Goal: Task Accomplishment & Management: Manage account settings

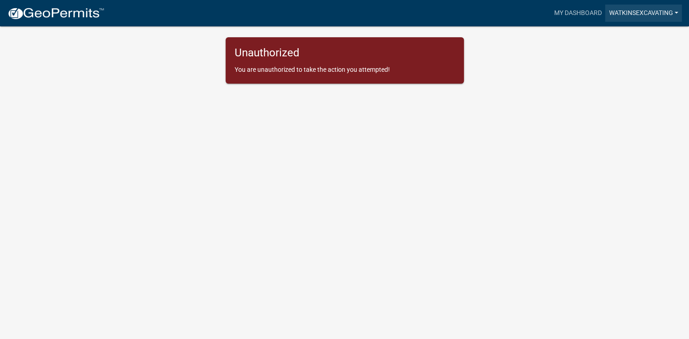
click at [617, 16] on link "WatkinsExcavating" at bounding box center [643, 13] width 77 height 17
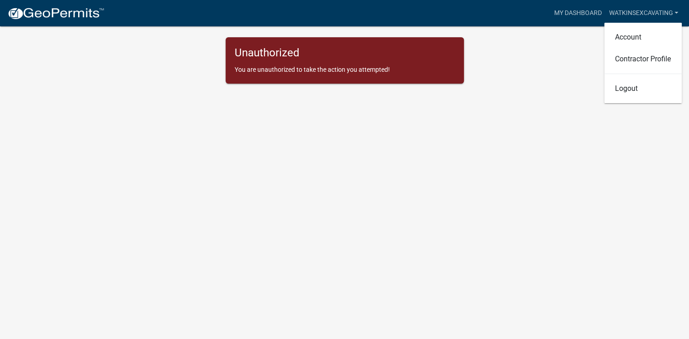
click at [570, 65] on div "Unauthorized You are unauthorized to take the action you attempted!" at bounding box center [345, 60] width 504 height 46
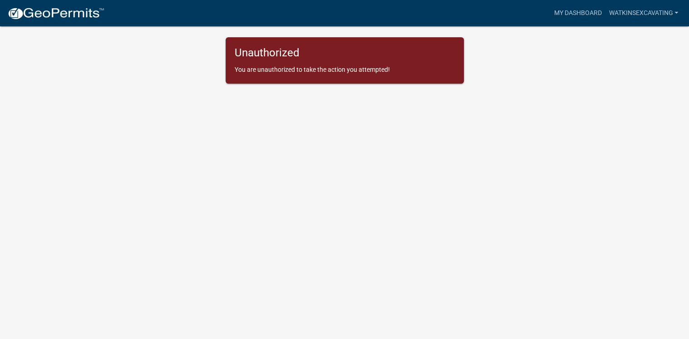
click at [330, 75] on div "Unauthorized You are unauthorized to take the action you attempted!" at bounding box center [345, 60] width 238 height 46
click at [632, 11] on link "WatkinsExcavating" at bounding box center [643, 13] width 77 height 17
click at [626, 37] on link "Account" at bounding box center [643, 37] width 78 height 22
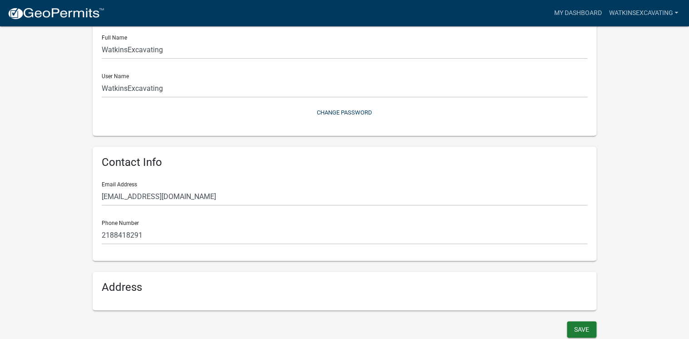
scroll to position [68, 0]
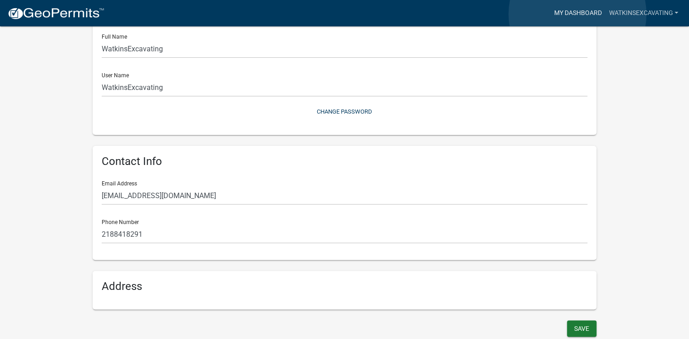
click at [577, 14] on link "My Dashboard" at bounding box center [577, 13] width 55 height 17
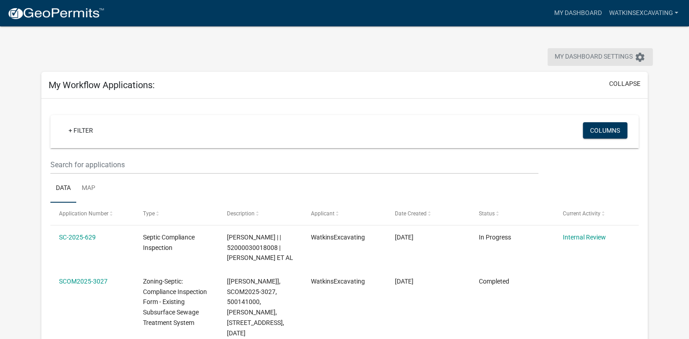
click at [588, 56] on span "My Dashboard Settings" at bounding box center [594, 57] width 78 height 11
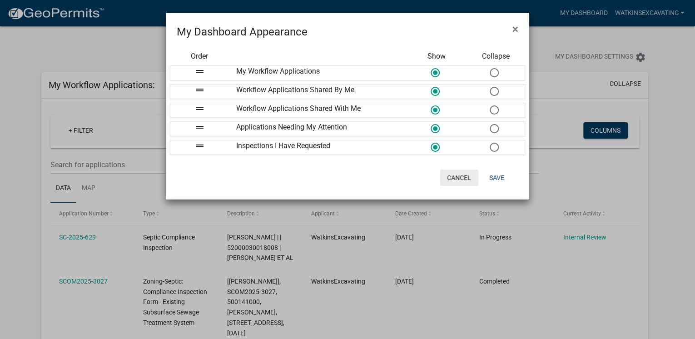
click at [463, 177] on button "Cancel" at bounding box center [458, 177] width 39 height 16
